Goal: Task Accomplishment & Management: Manage account settings

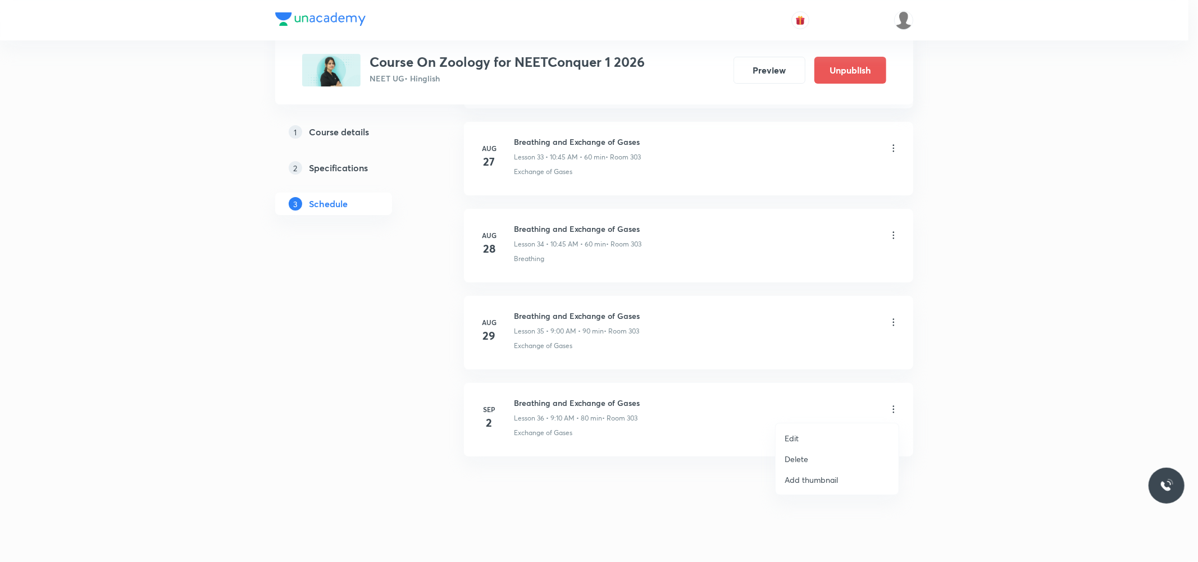
click at [800, 435] on li "Edit" at bounding box center [836, 438] width 123 height 21
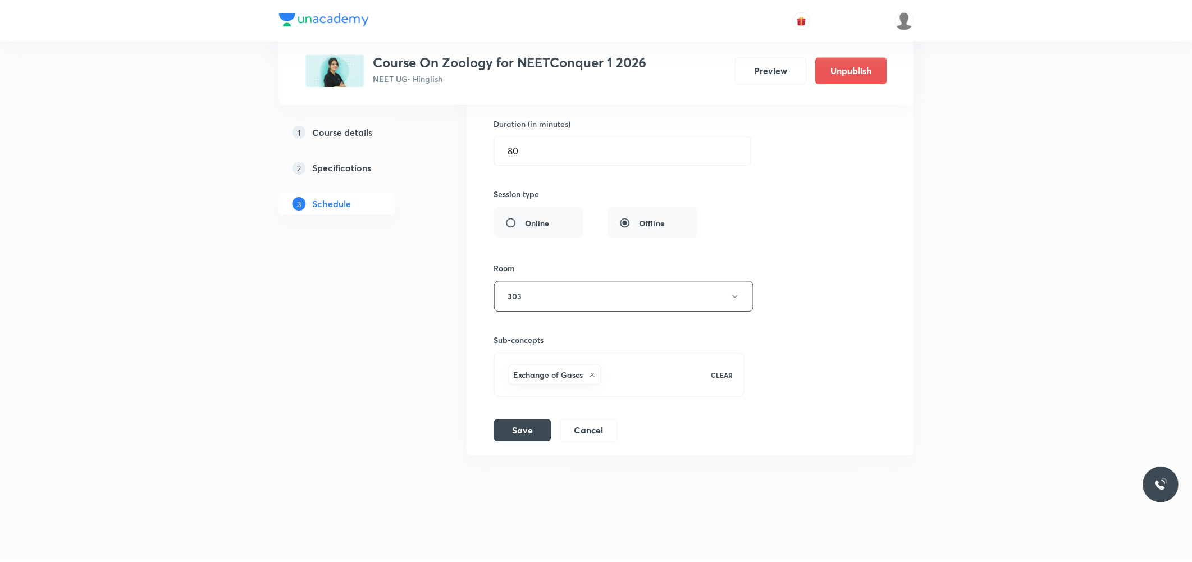
scroll to position [3390, 0]
click at [594, 377] on icon at bounding box center [592, 375] width 7 height 7
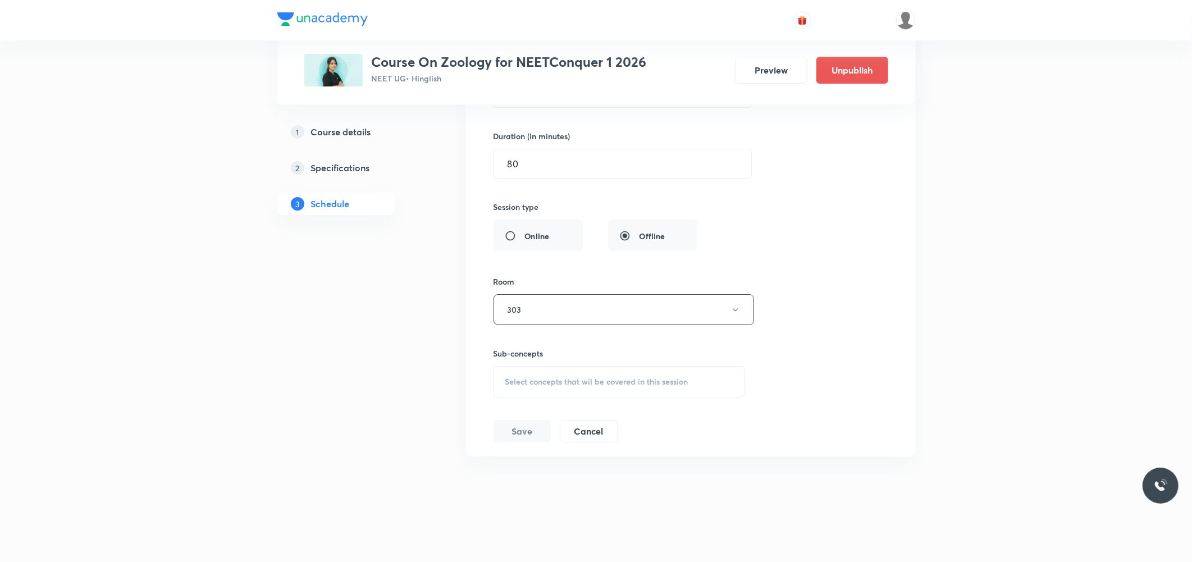
click at [594, 377] on span "Select concepts that wil be covered in this session" at bounding box center [596, 381] width 183 height 9
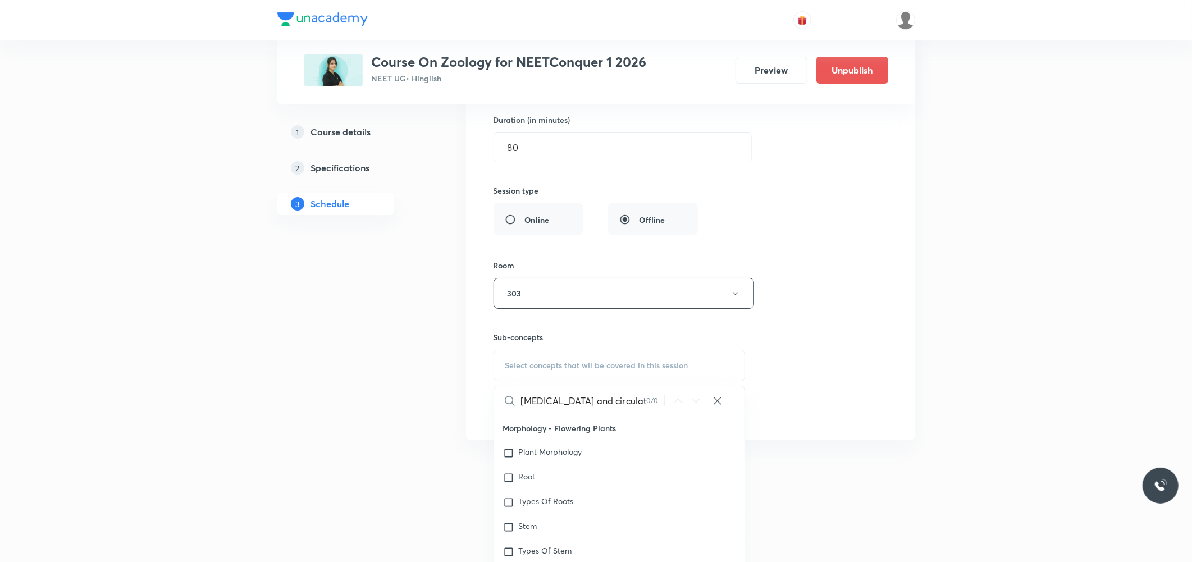
click at [563, 407] on input "[MEDICAL_DATA] and circulation" at bounding box center [584, 400] width 126 height 29
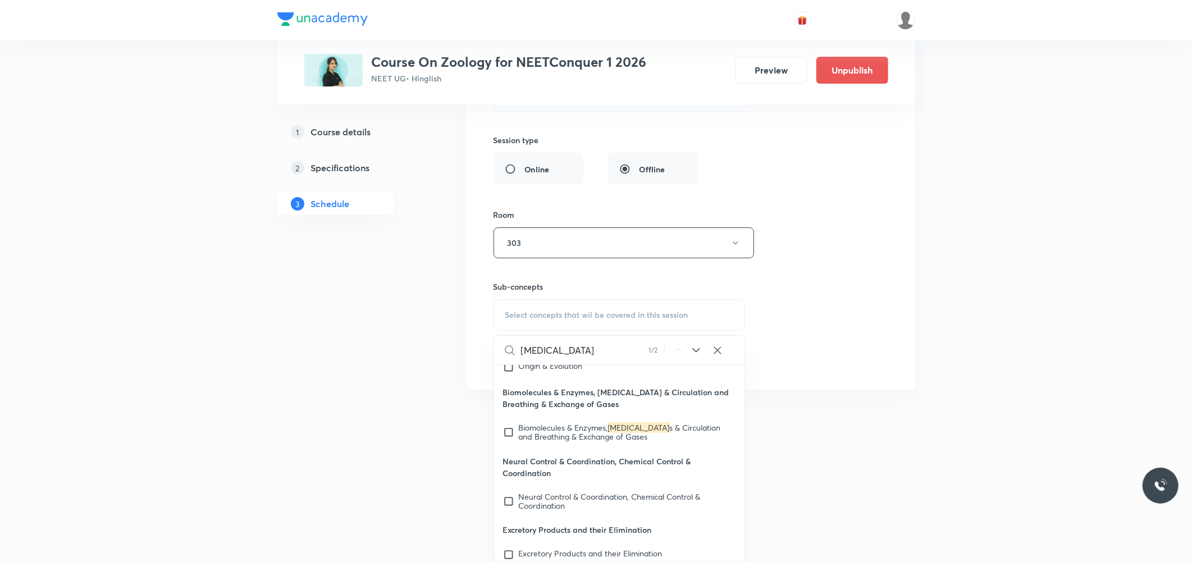
scroll to position [21154, 0]
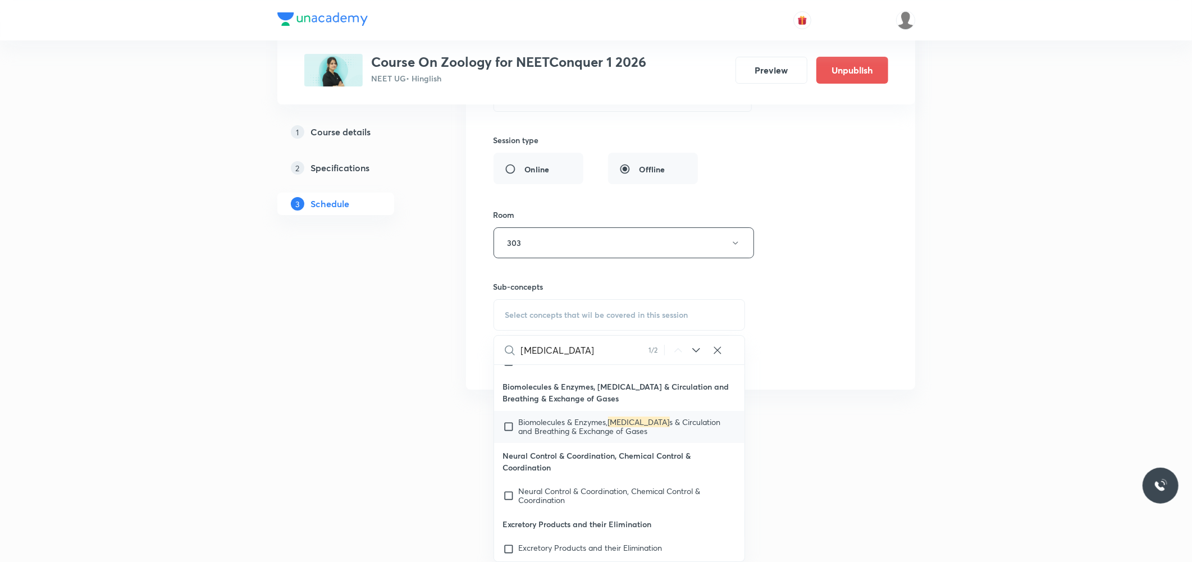
type input "[MEDICAL_DATA]"
click at [553, 420] on span "Biomolecules & Enzymes," at bounding box center [563, 422] width 89 height 11
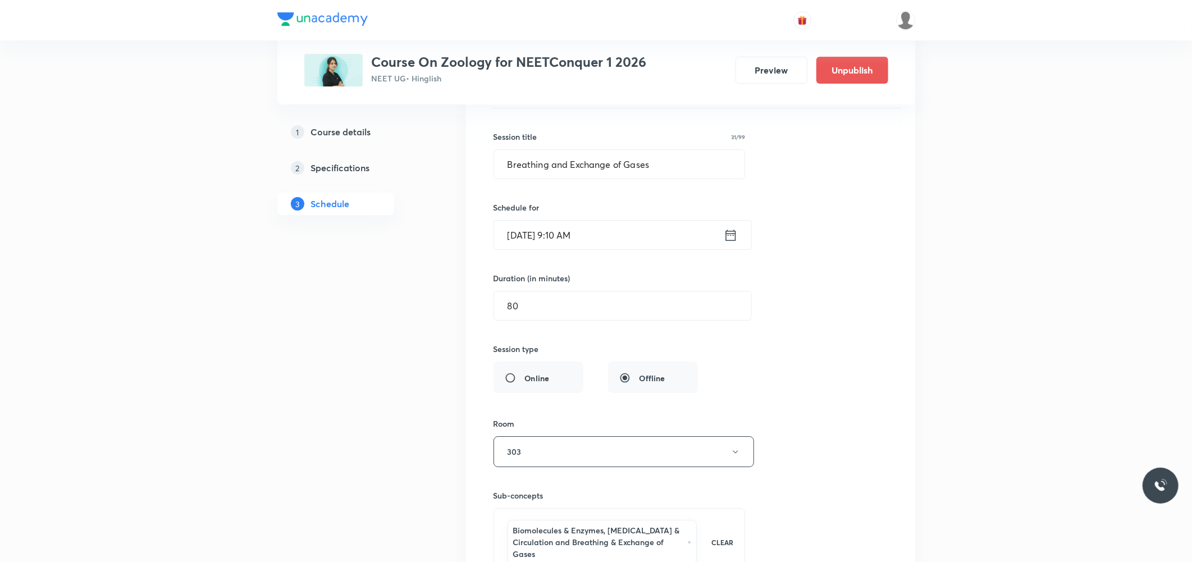
scroll to position [3165, 0]
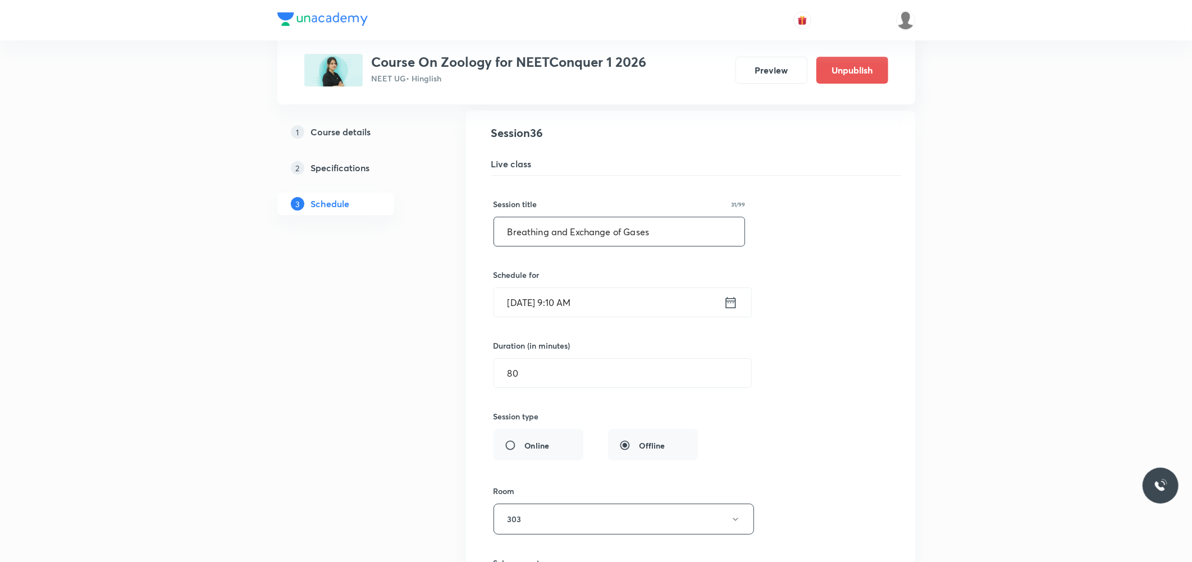
click at [593, 242] on input "Breathing and Exchange of Gases" at bounding box center [619, 231] width 251 height 29
paste input "ody fluid and circulation"
click at [532, 234] on input "[MEDICAL_DATA] and circulation" at bounding box center [619, 231] width 251 height 29
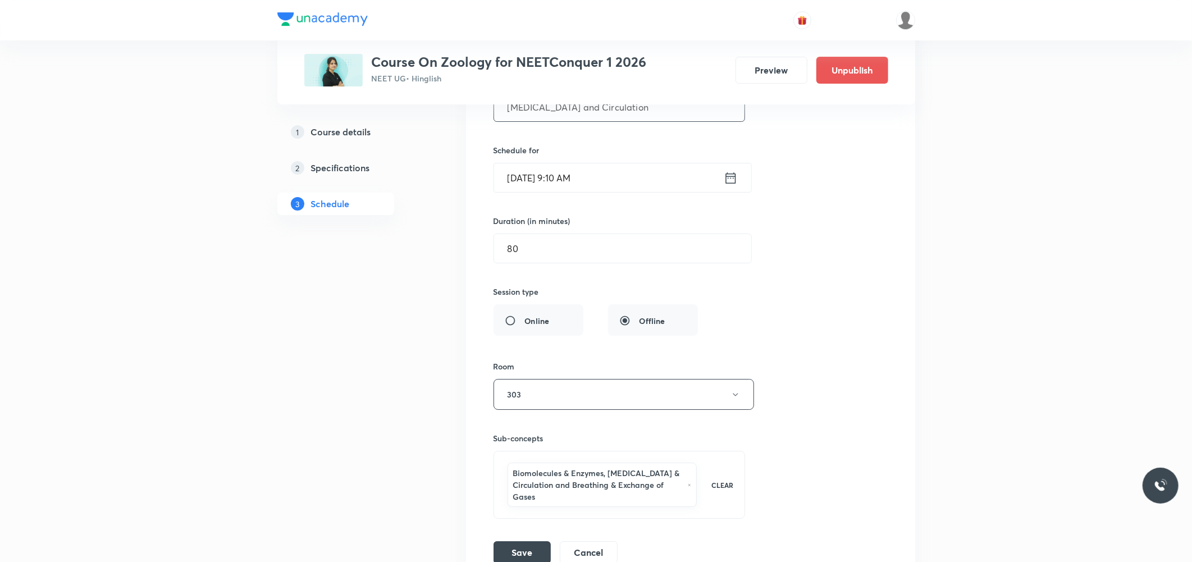
scroll to position [3415, 0]
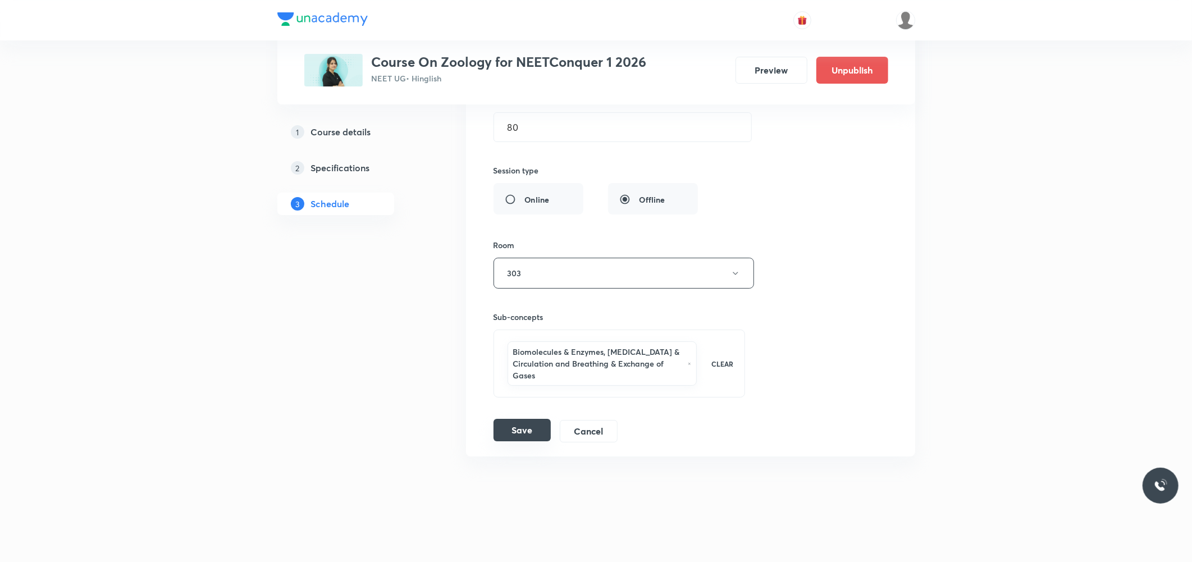
type input "[MEDICAL_DATA] and Circulation"
click at [527, 426] on button "Save" at bounding box center [522, 430] width 57 height 22
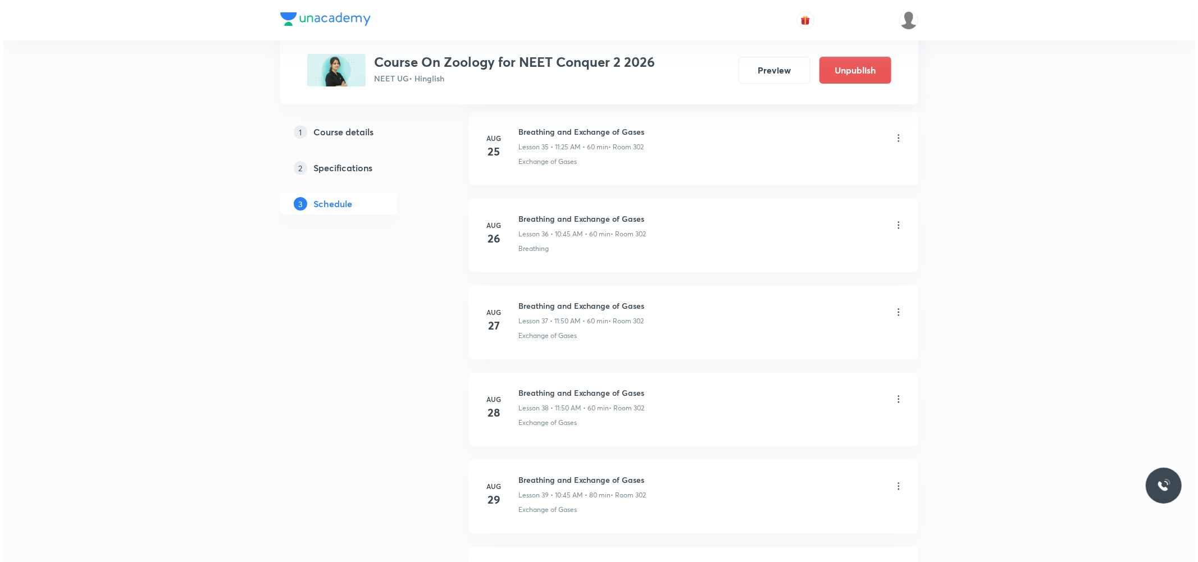
scroll to position [3824, 0]
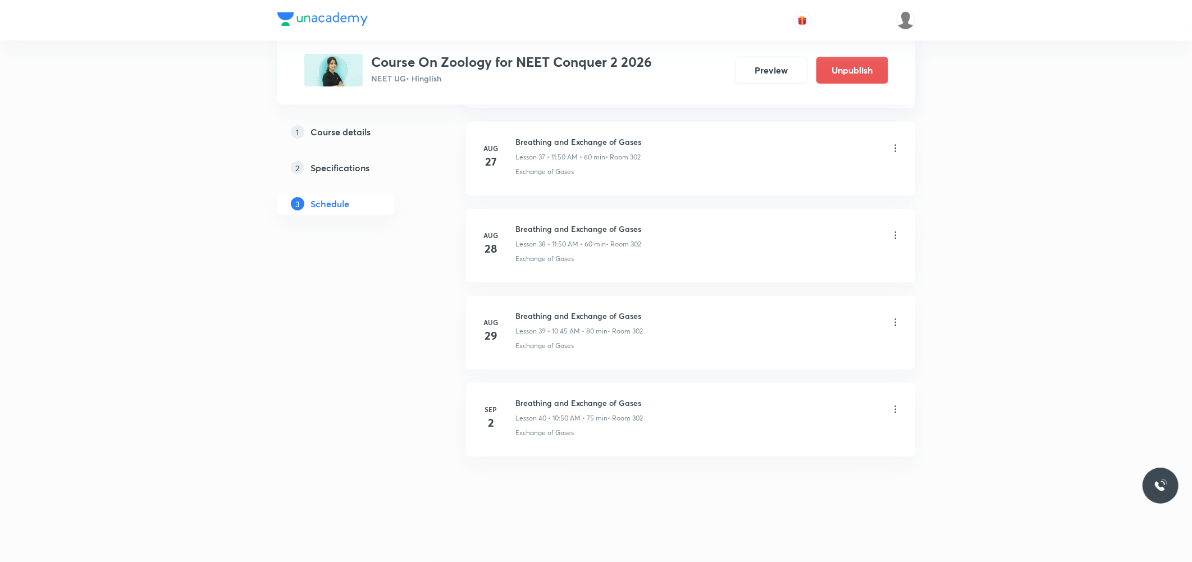
click at [894, 409] on icon at bounding box center [895, 409] width 11 height 11
click at [805, 431] on li "Edit" at bounding box center [836, 437] width 123 height 21
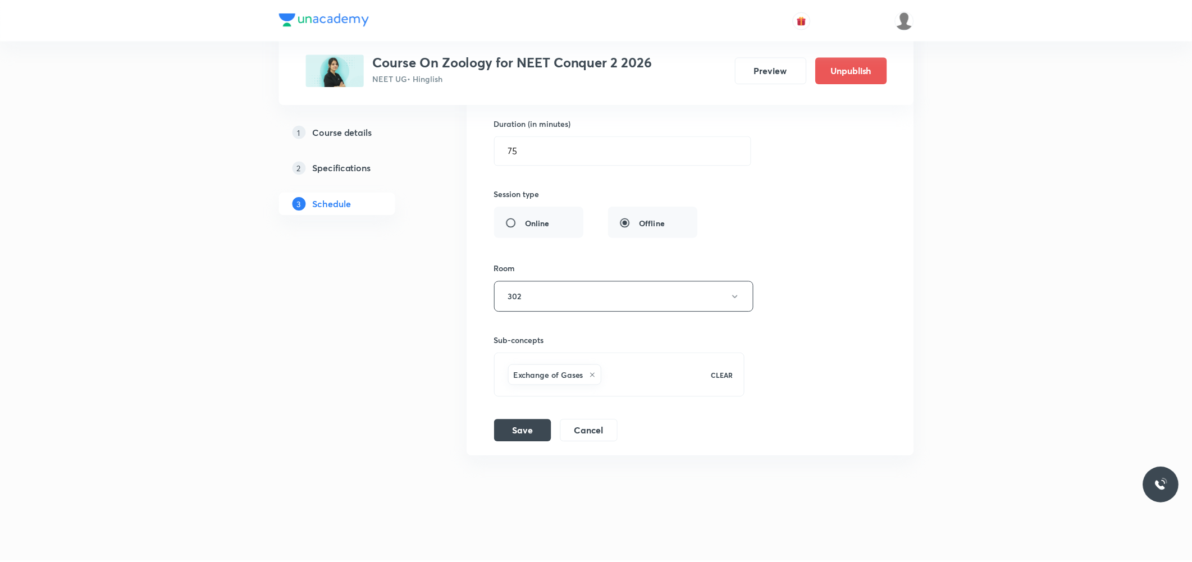
scroll to position [3740, 0]
click at [591, 373] on icon at bounding box center [592, 375] width 7 height 7
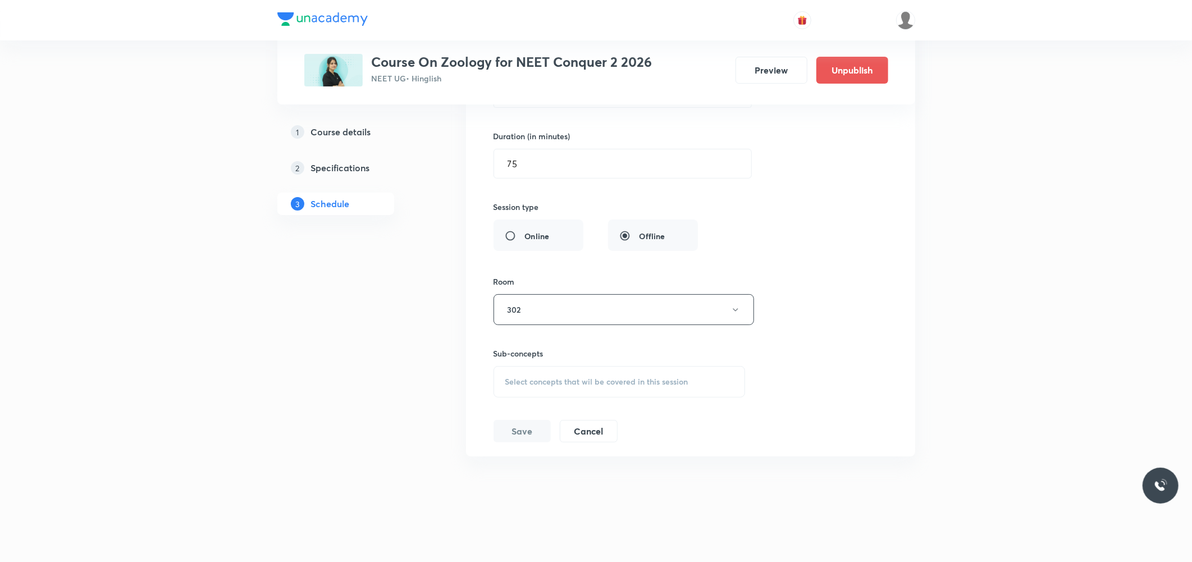
click at [582, 376] on div "Select concepts that wil be covered in this session" at bounding box center [620, 381] width 252 height 31
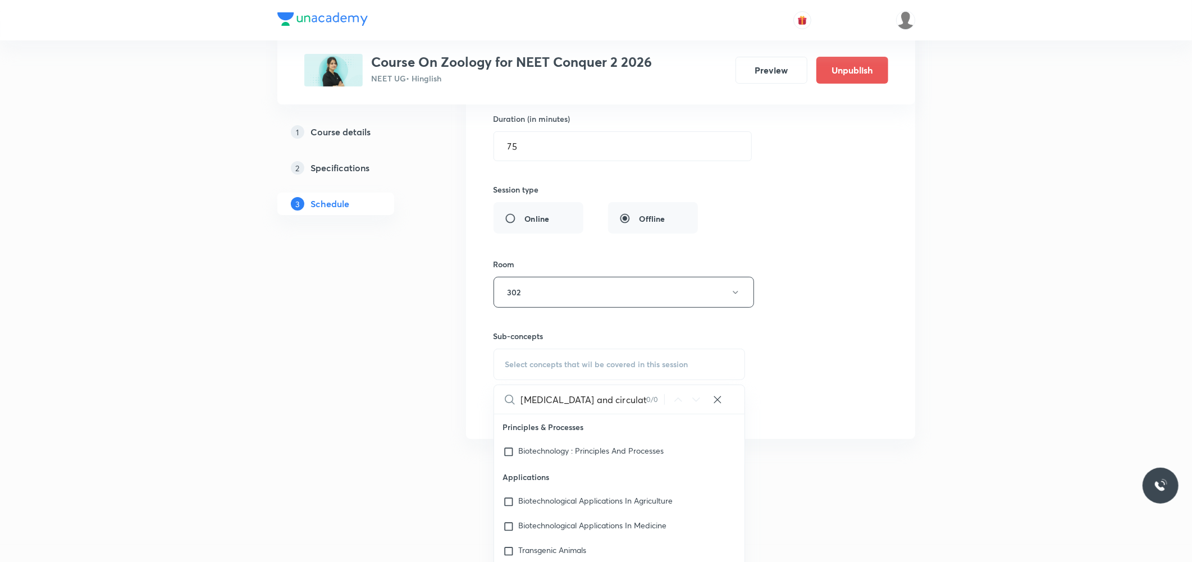
click at [560, 406] on input "[MEDICAL_DATA] and circulation" at bounding box center [584, 399] width 126 height 29
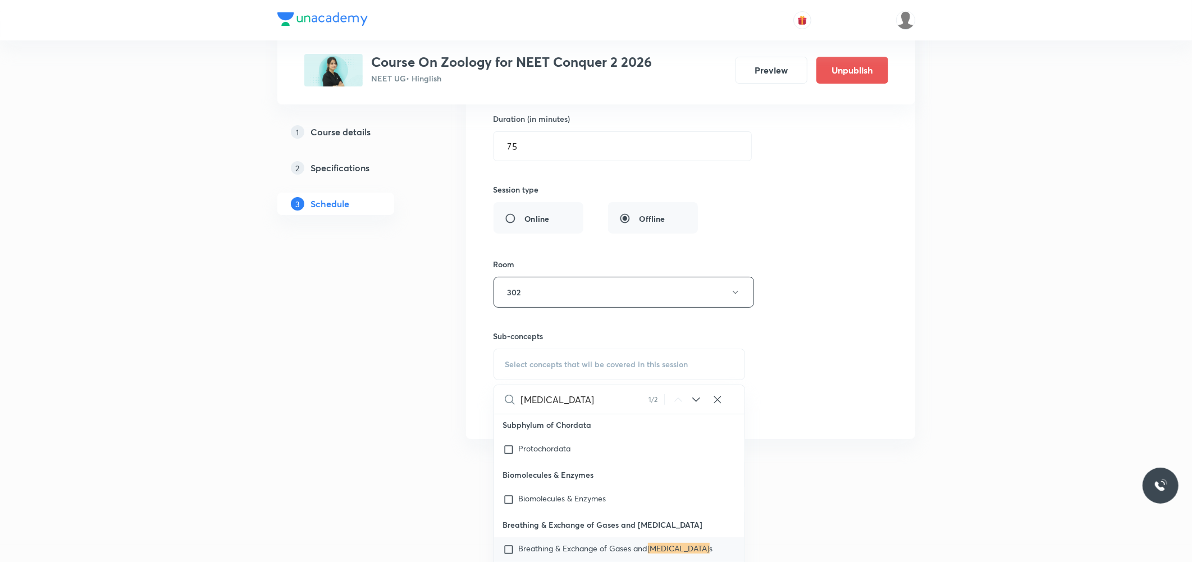
scroll to position [3793, 0]
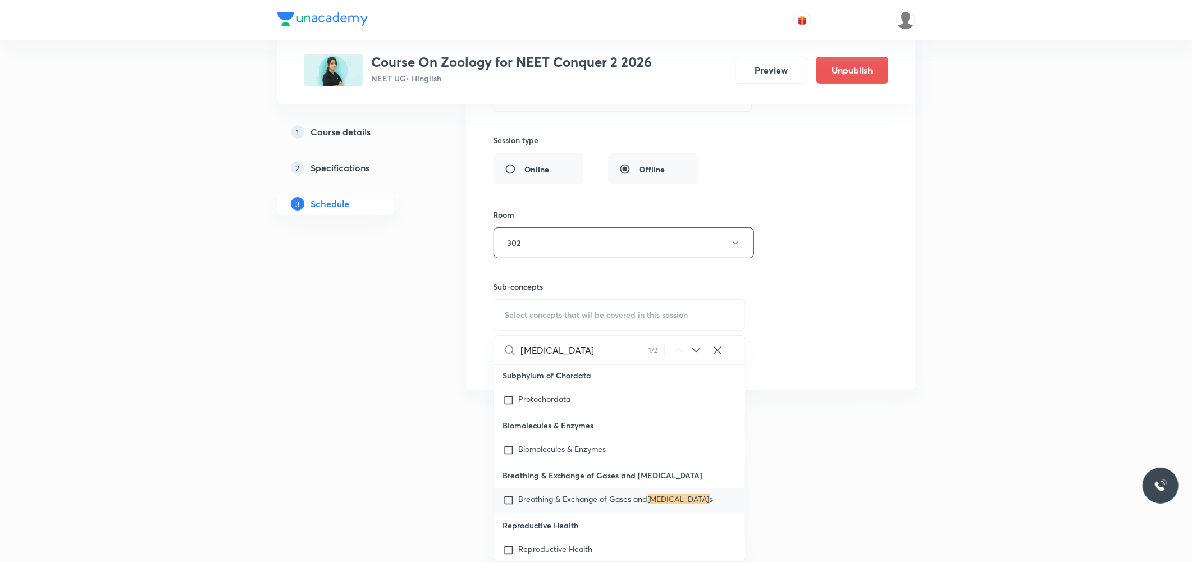
type input "[MEDICAL_DATA]"
click at [608, 504] on span "Breathing & Exchange of Gases and" at bounding box center [583, 499] width 129 height 11
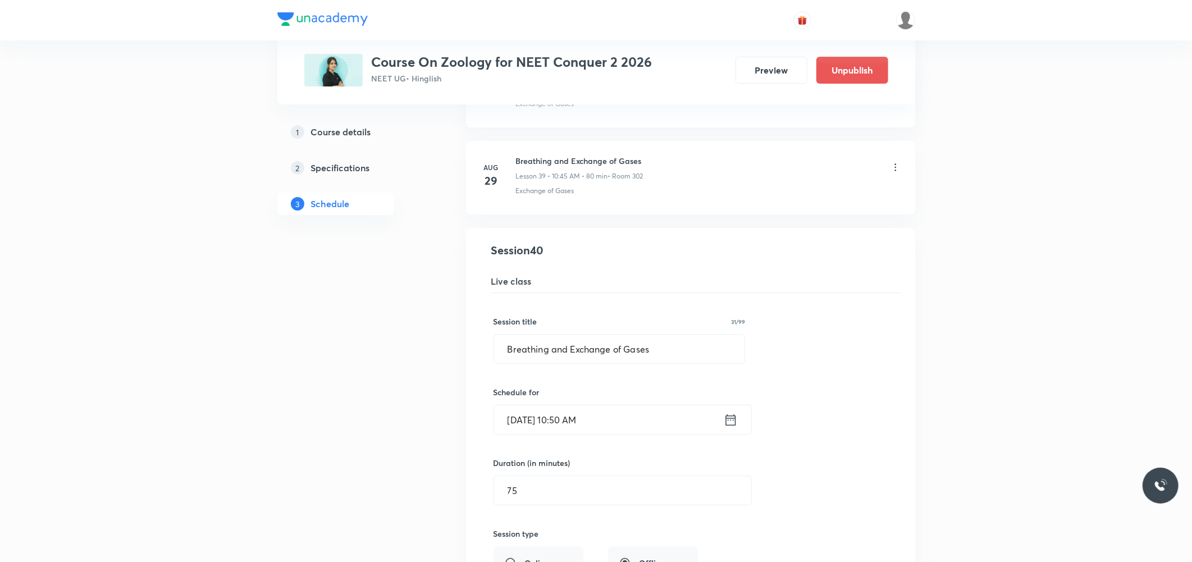
scroll to position [3377, 0]
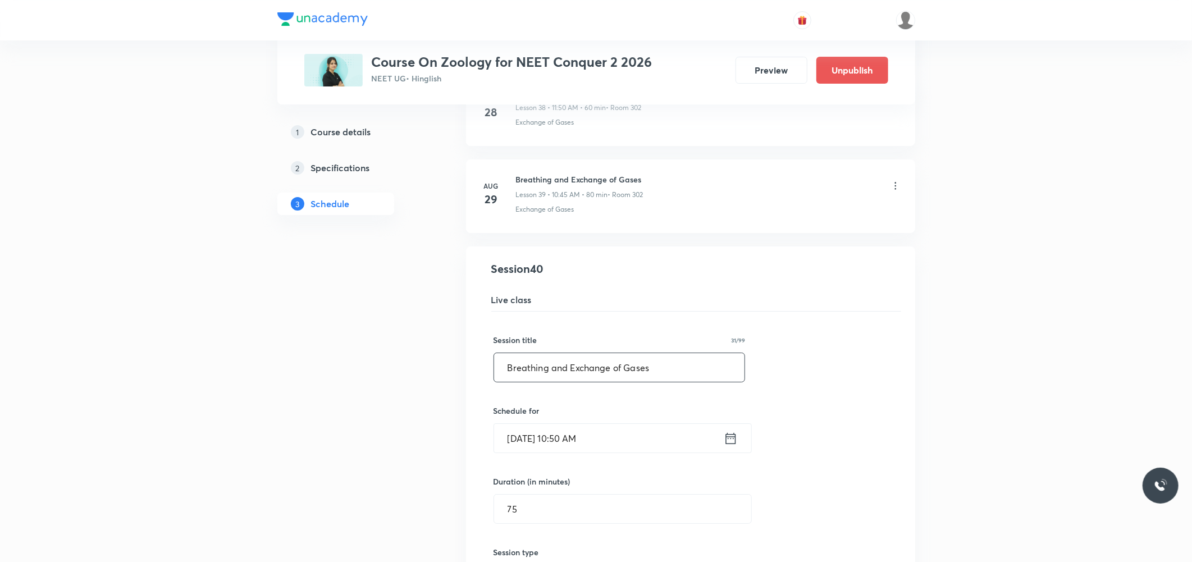
click at [674, 364] on input "Breathing and Exchange of Gases" at bounding box center [619, 367] width 251 height 29
paste input "ody fluid and circulation"
click at [534, 368] on input "[MEDICAL_DATA] and circulation" at bounding box center [619, 367] width 251 height 29
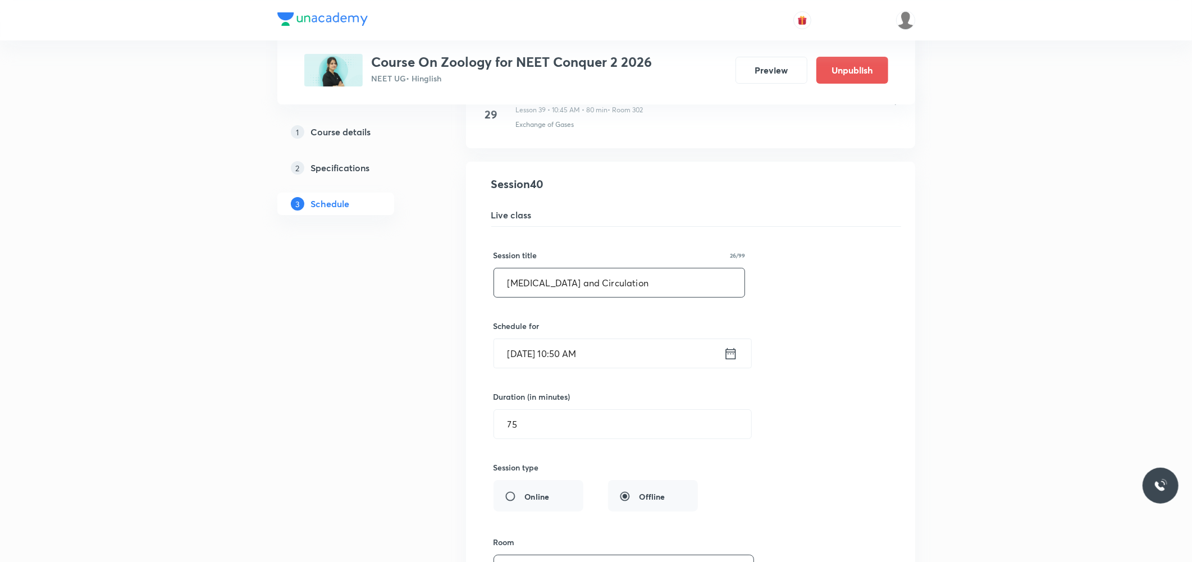
scroll to position [3689, 0]
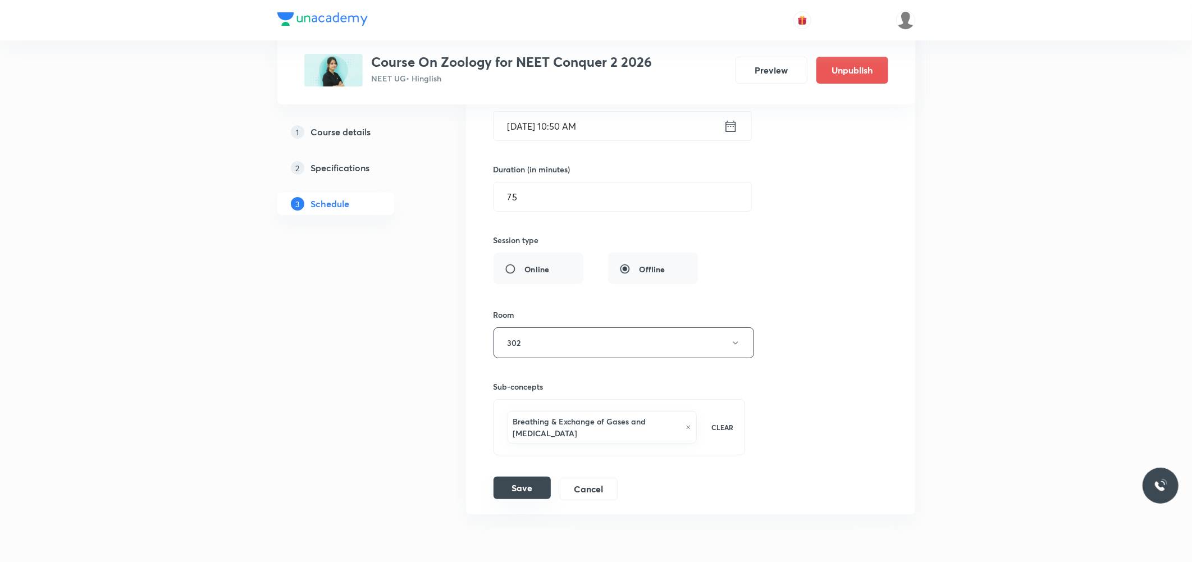
type input "[MEDICAL_DATA] and Circulation"
click at [508, 489] on button "Save" at bounding box center [522, 488] width 57 height 22
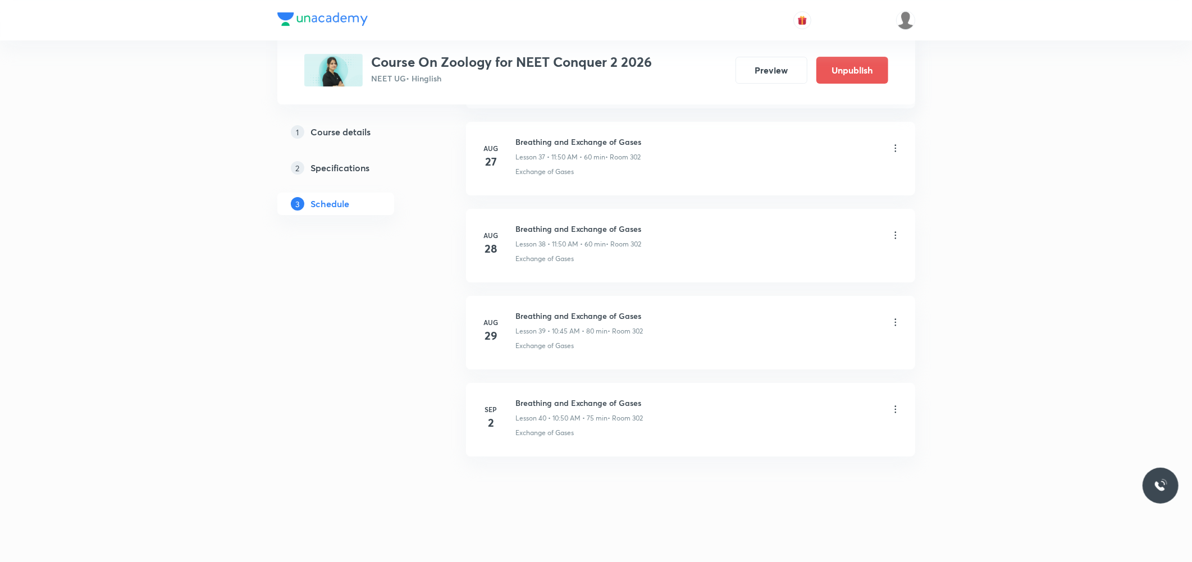
scroll to position [3307, 0]
